Goal: Transaction & Acquisition: Book appointment/travel/reservation

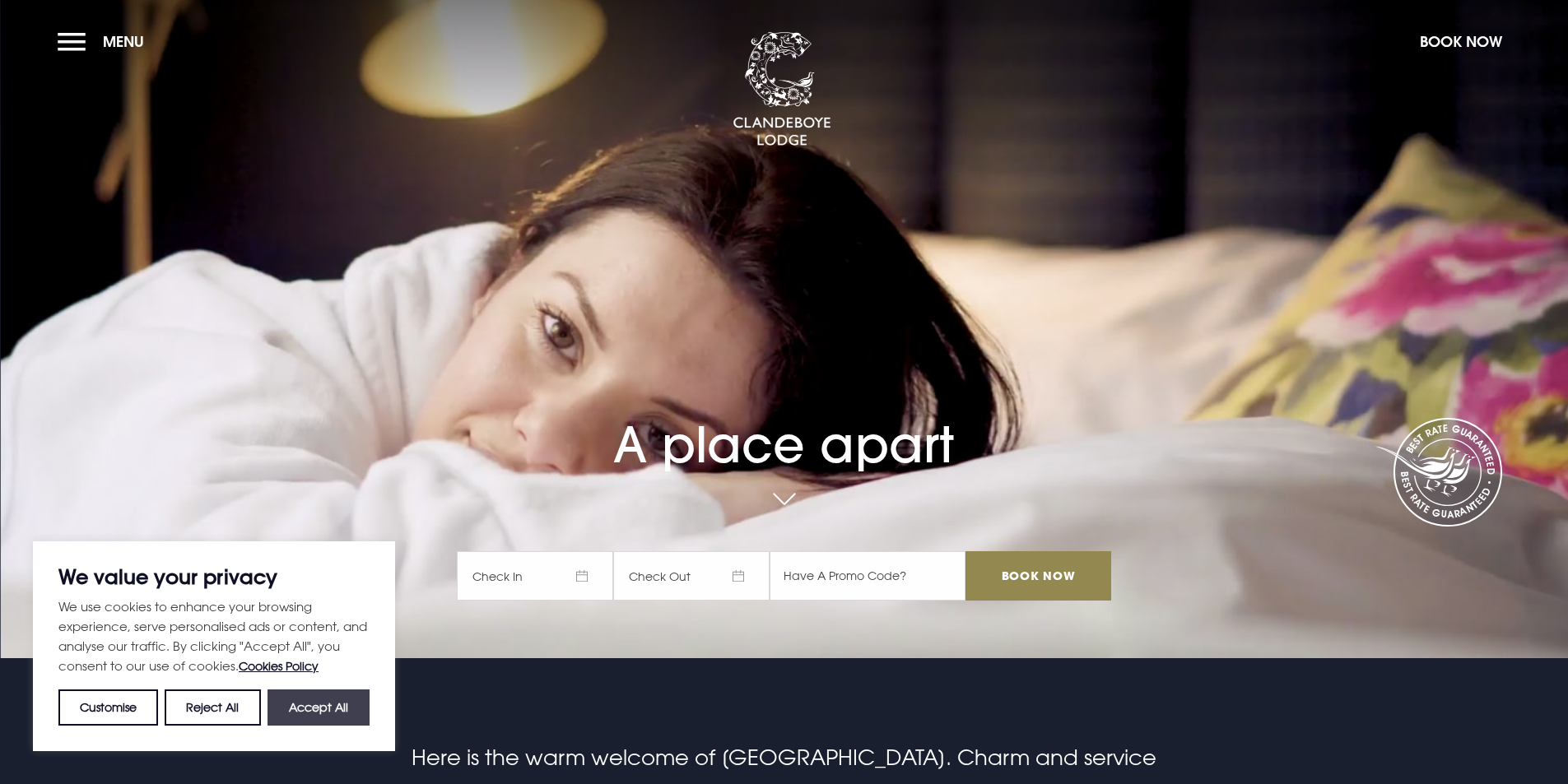
click at [318, 708] on button "Accept All" at bounding box center [318, 708] width 102 height 37
checkbox input "true"
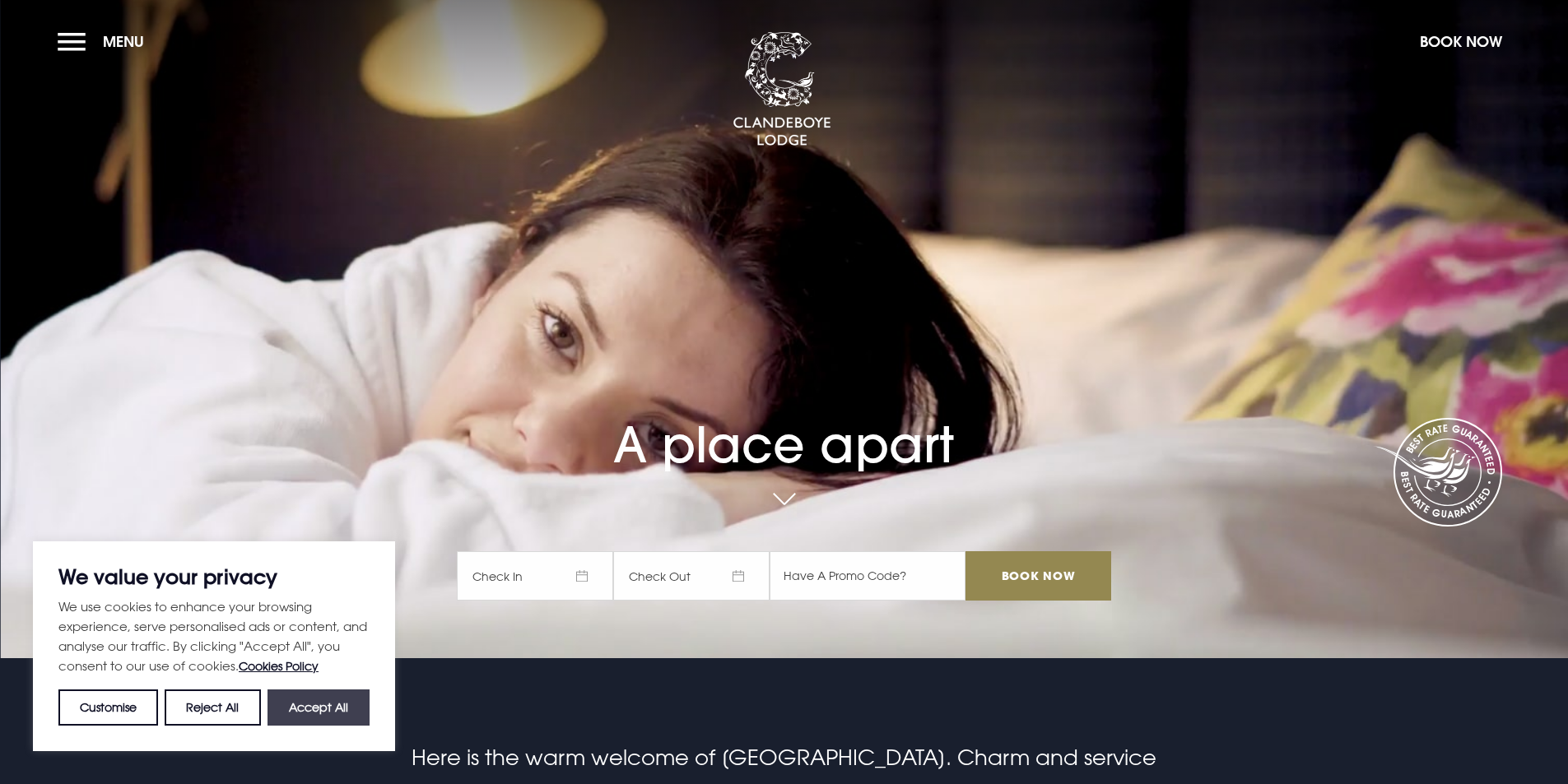
checkbox input "true"
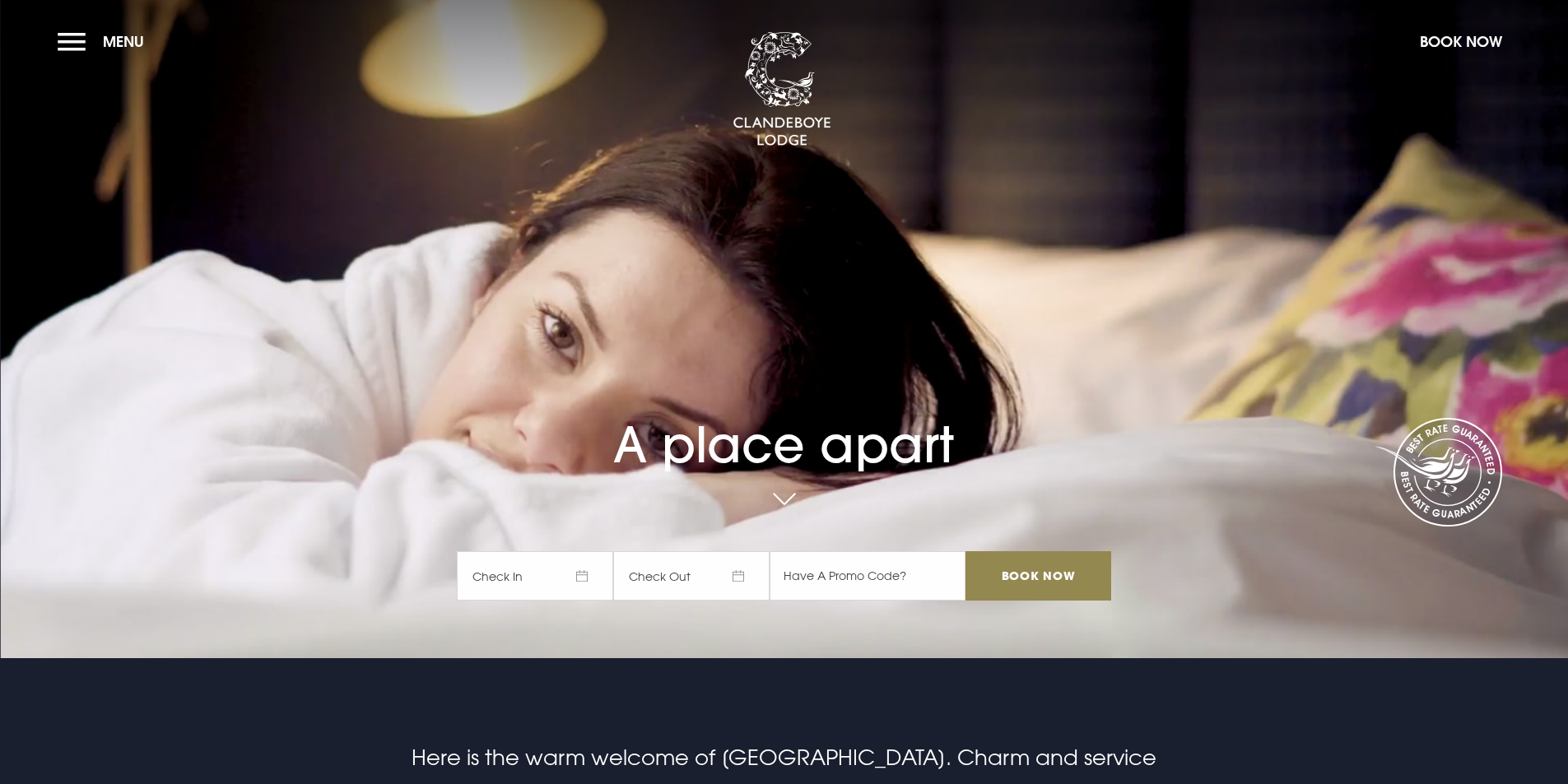
click at [587, 576] on span "Check In" at bounding box center [535, 576] width 156 height 50
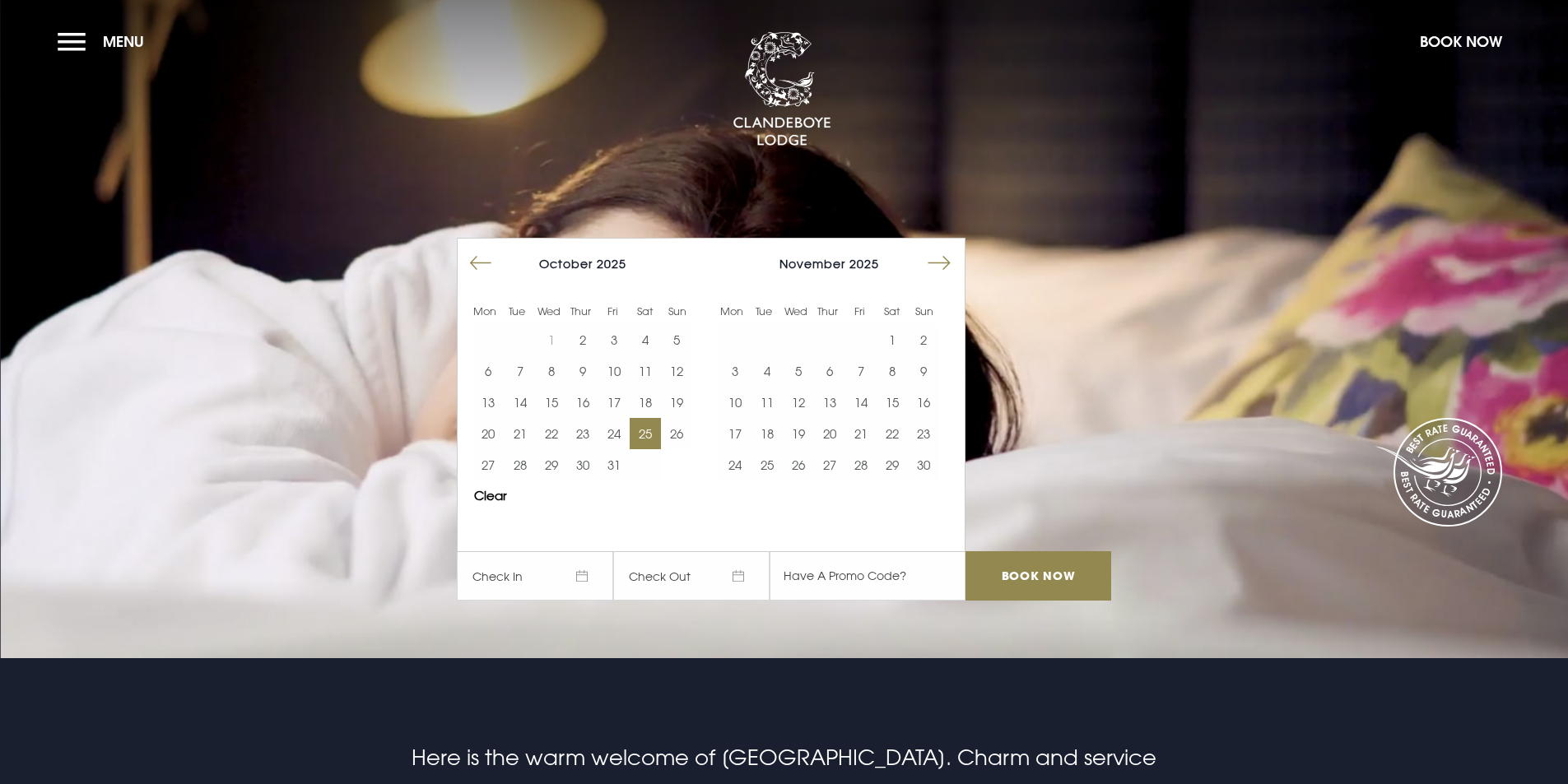
click at [648, 427] on button "25" at bounding box center [646, 433] width 31 height 31
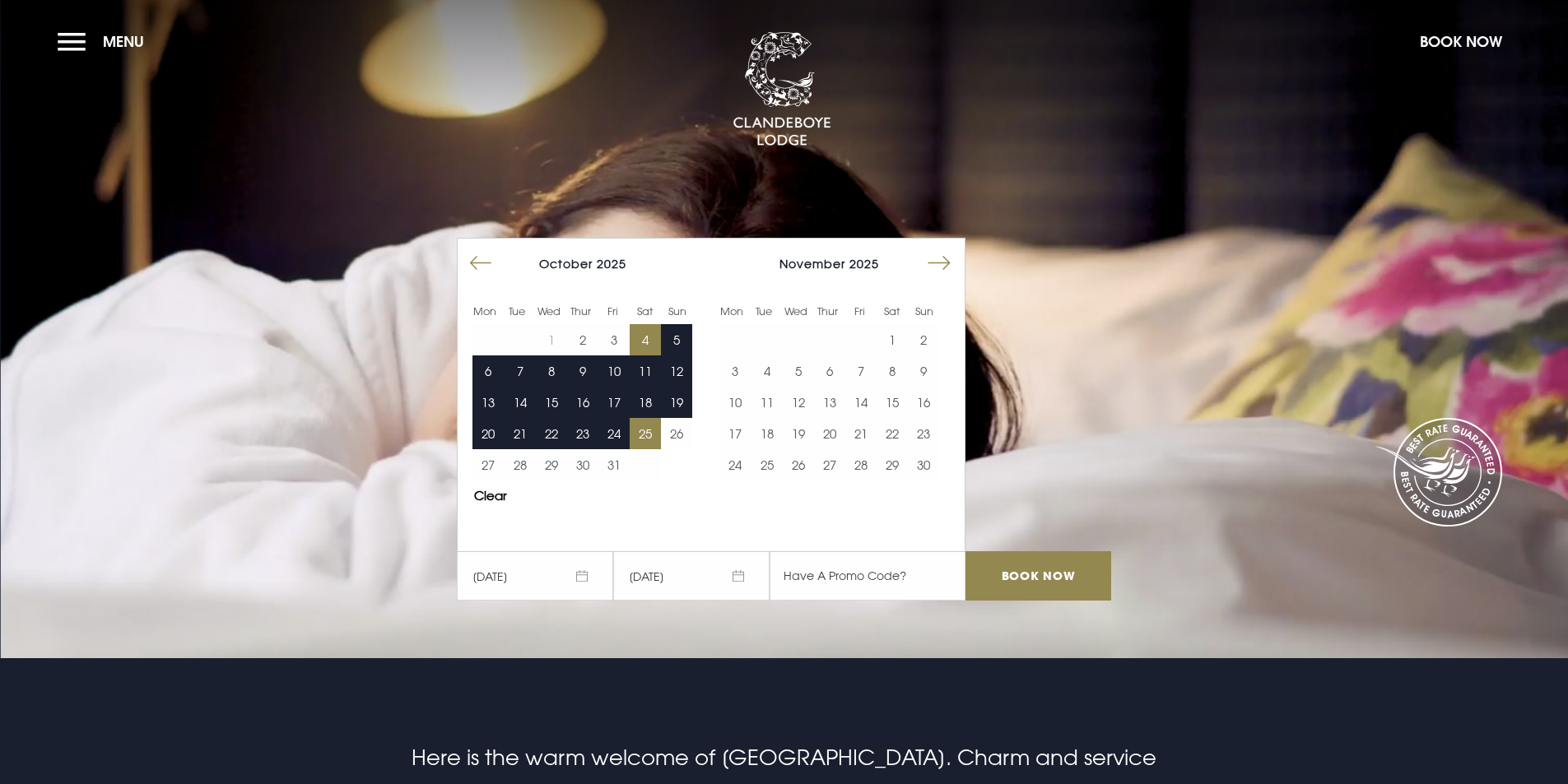
click at [653, 345] on button "4" at bounding box center [646, 340] width 31 height 31
click at [732, 573] on span "26/10/2025" at bounding box center [691, 576] width 156 height 50
click at [683, 342] on button "5" at bounding box center [677, 340] width 31 height 31
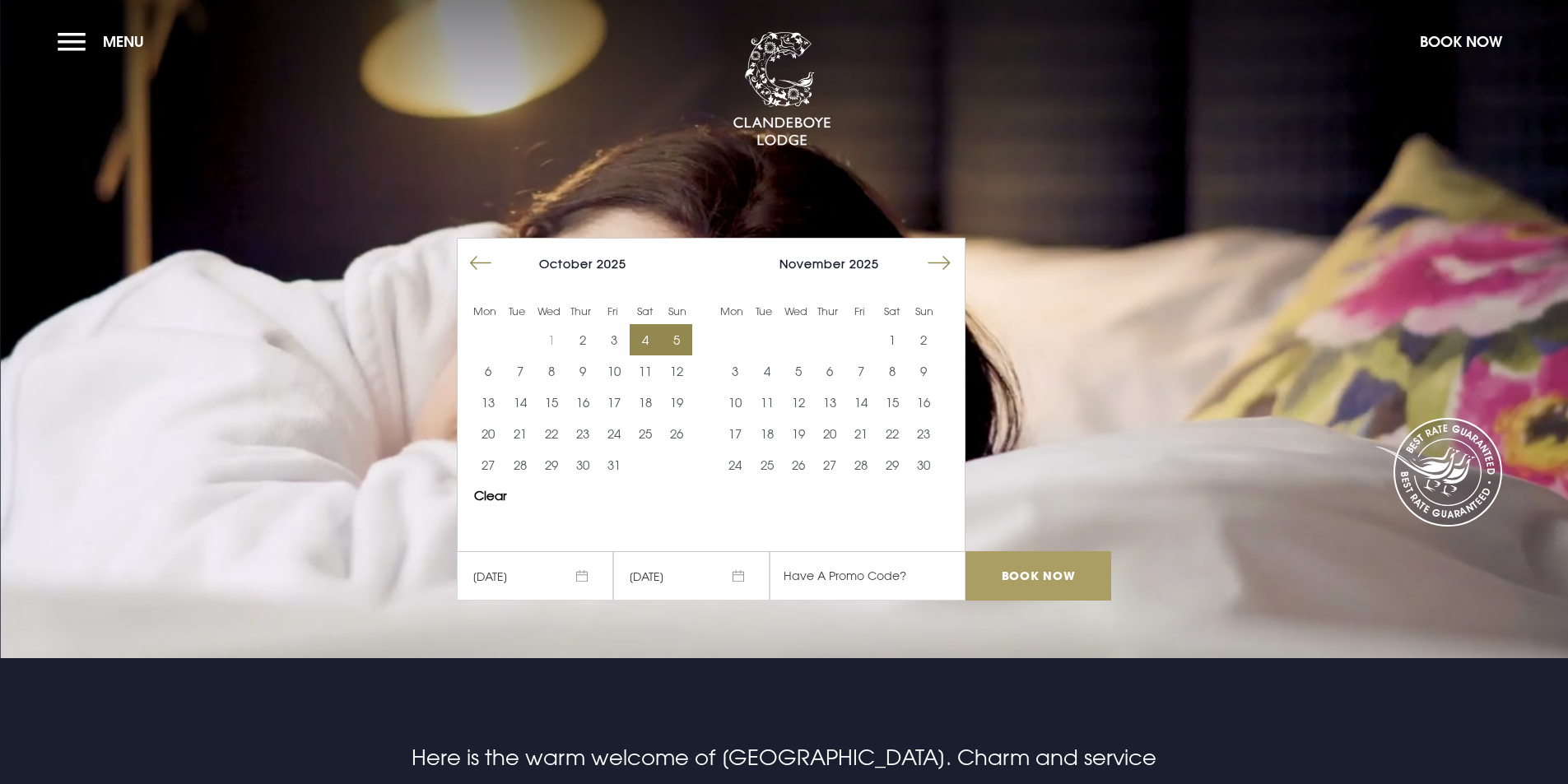
click at [1014, 575] on input "Book Now" at bounding box center [1038, 576] width 145 height 50
